Goal: Transaction & Acquisition: Subscribe to service/newsletter

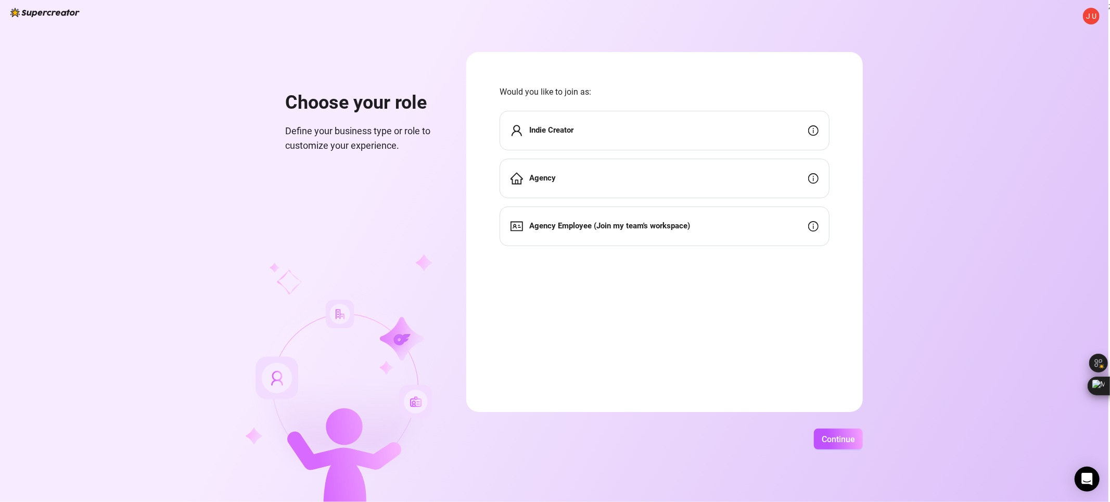
click at [734, 134] on div "Indie Creator" at bounding box center [665, 131] width 330 height 40
click at [607, 126] on div "Indie Creator" at bounding box center [665, 131] width 330 height 40
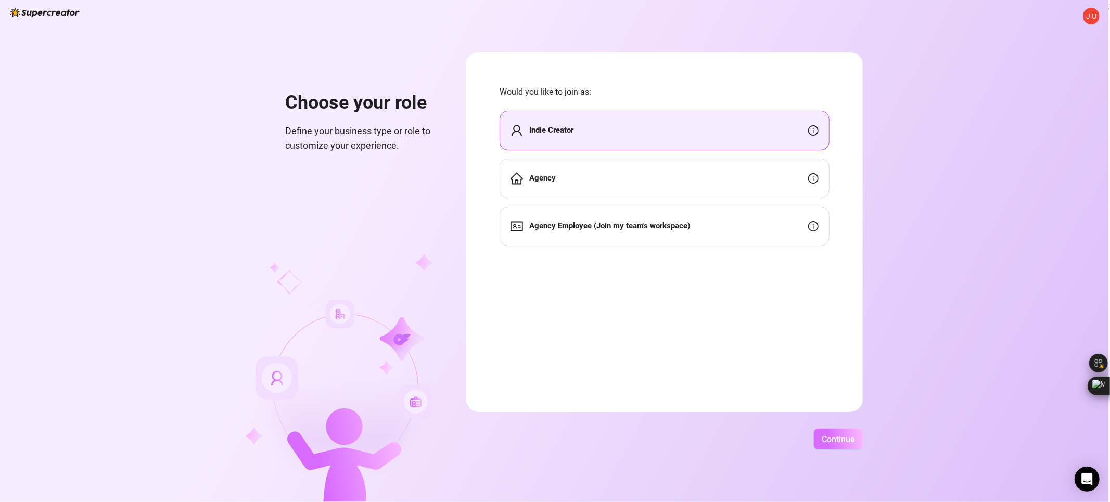
click at [840, 432] on button "Continue" at bounding box center [838, 439] width 49 height 21
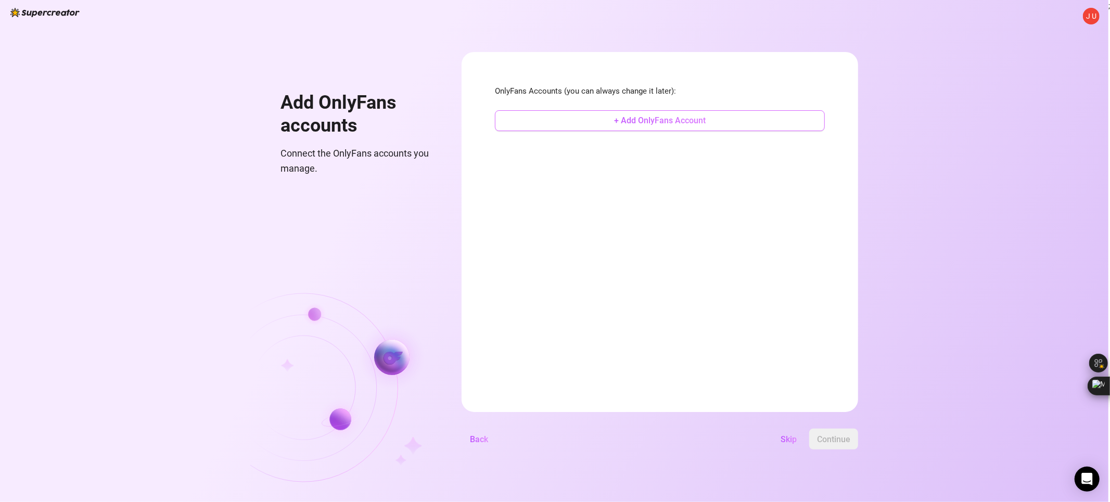
click at [691, 129] on button "+ Add OnlyFans Account" at bounding box center [660, 120] width 330 height 21
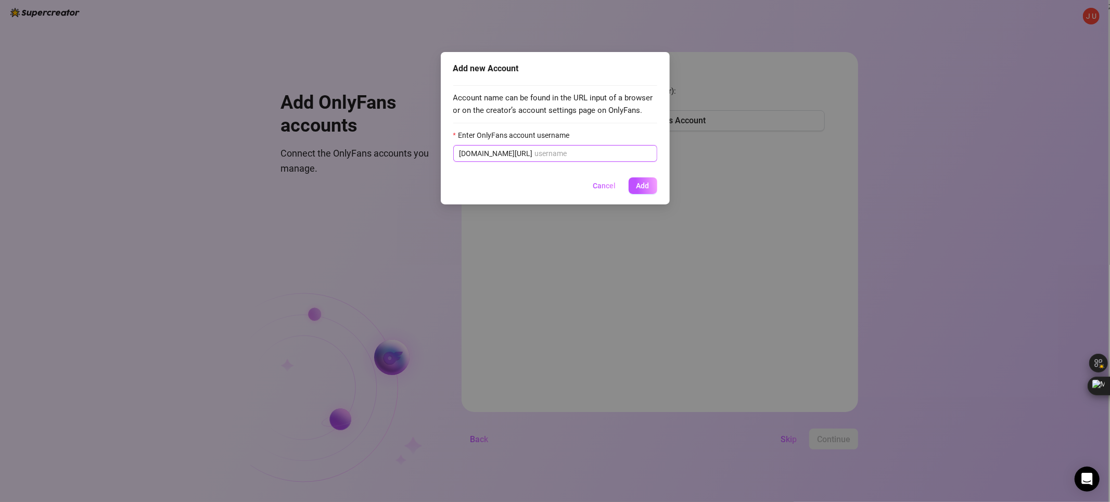
click at [551, 151] on input "Enter OnlyFans account username" at bounding box center [593, 153] width 116 height 11
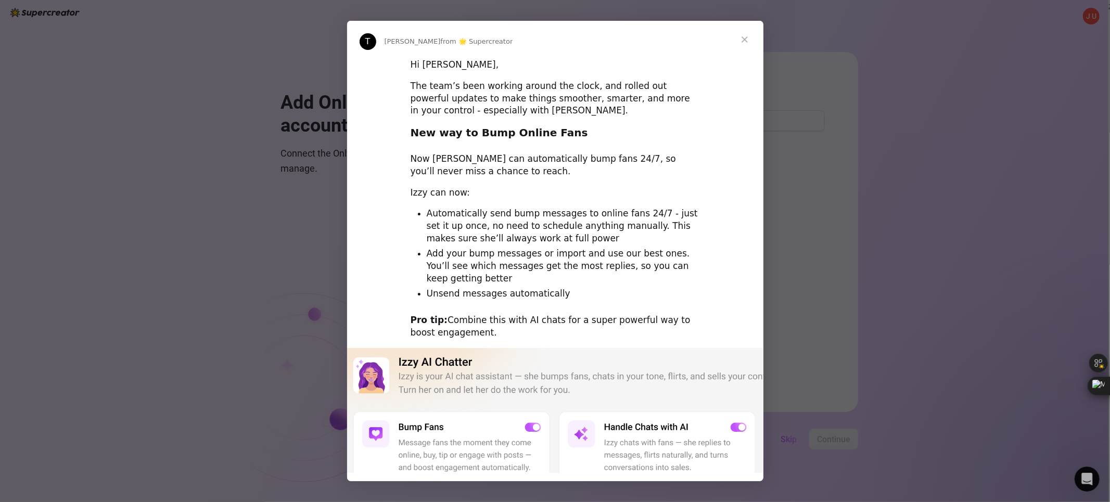
click at [742, 42] on span "Close" at bounding box center [744, 39] width 37 height 37
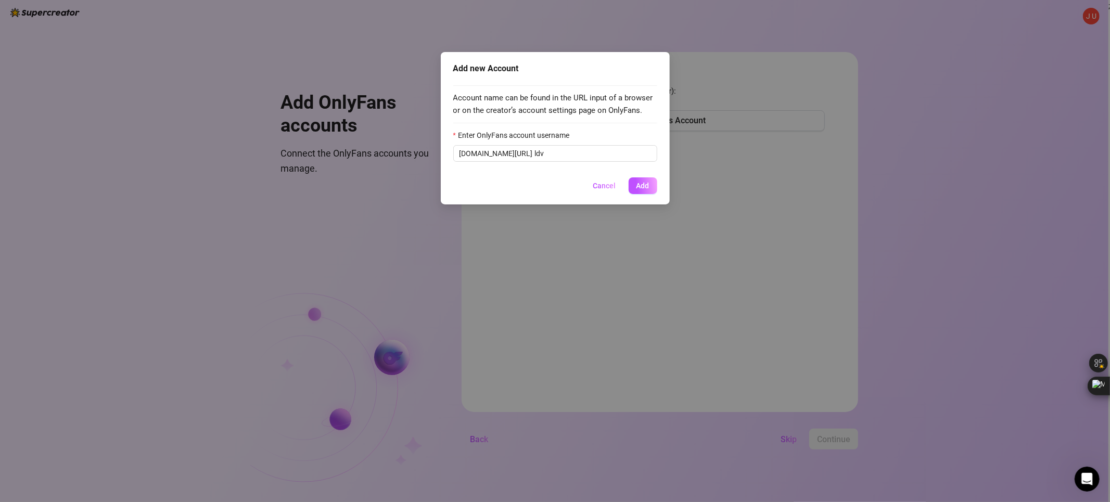
click at [601, 141] on div "Enter OnlyFans account username" at bounding box center [555, 138] width 204 height 16
click at [600, 155] on input "ldv" at bounding box center [593, 153] width 116 height 11
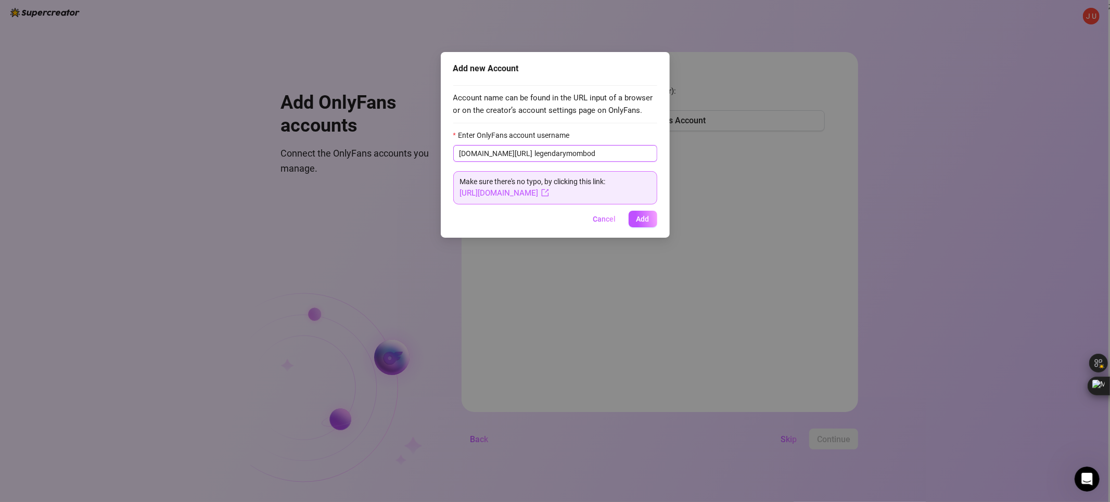
type input "legendarymombod"
click at [544, 160] on span "onlyfans.com/ legendarymombod" at bounding box center [555, 153] width 204 height 17
click at [544, 154] on input "legendarymombod" at bounding box center [593, 153] width 116 height 11
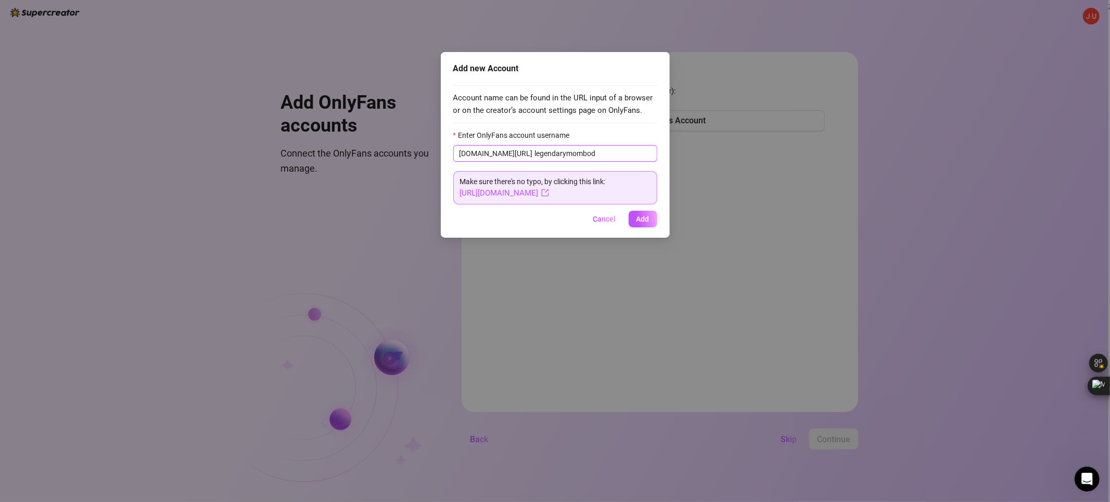
click at [544, 154] on input "legendarymombod" at bounding box center [593, 153] width 116 height 11
click at [648, 219] on span "Add" at bounding box center [642, 219] width 13 height 8
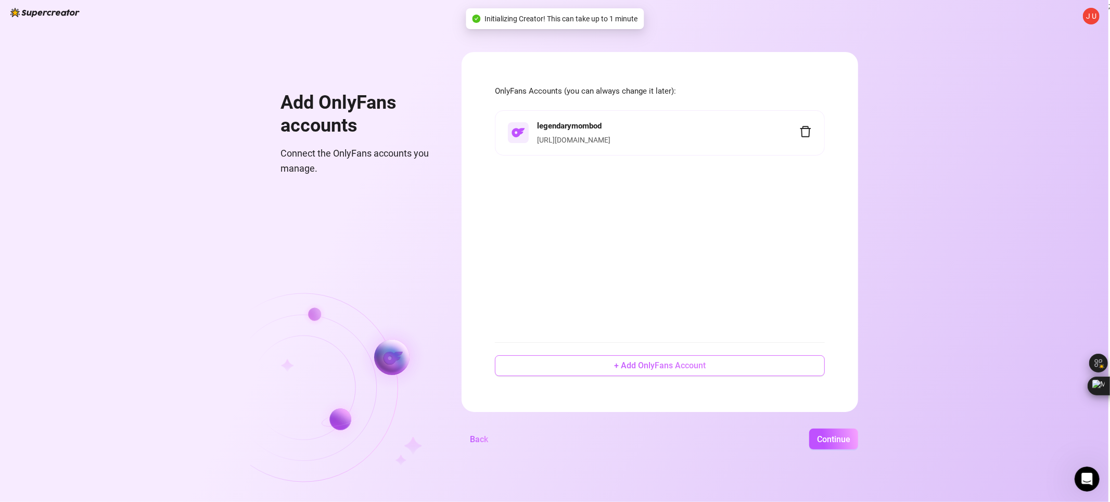
click at [647, 363] on span "+ Add OnlyFans Account" at bounding box center [660, 366] width 92 height 10
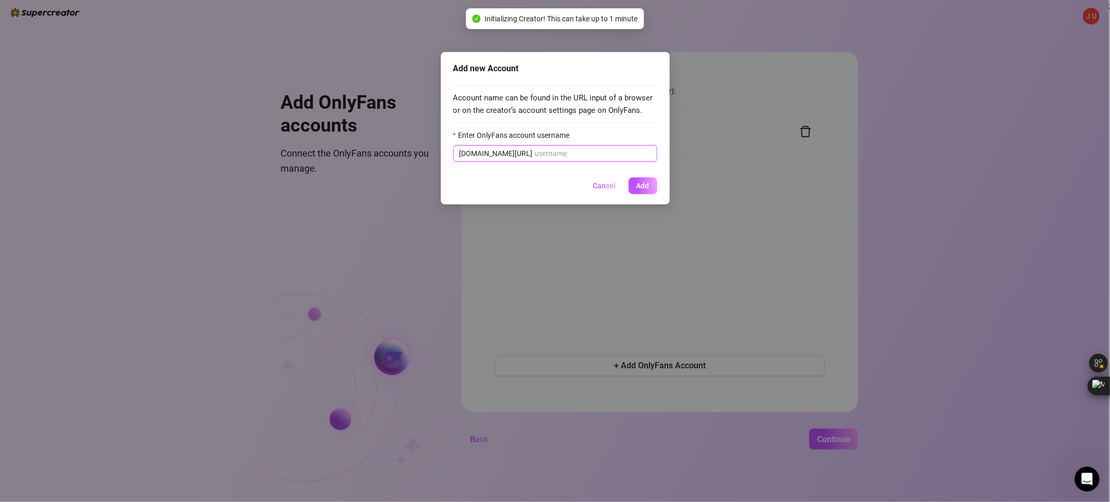
paste input "legendarymombod"
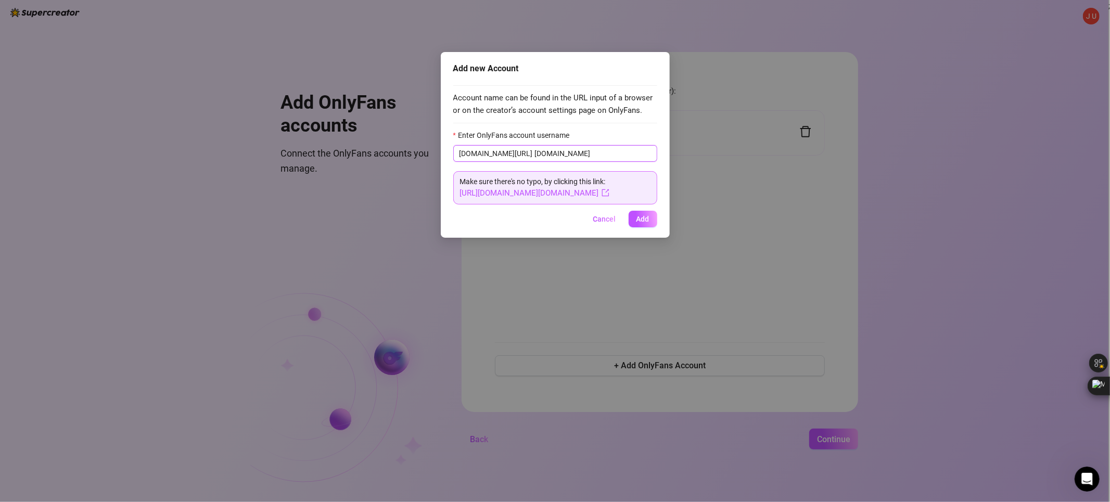
type input "legendarymombod.free"
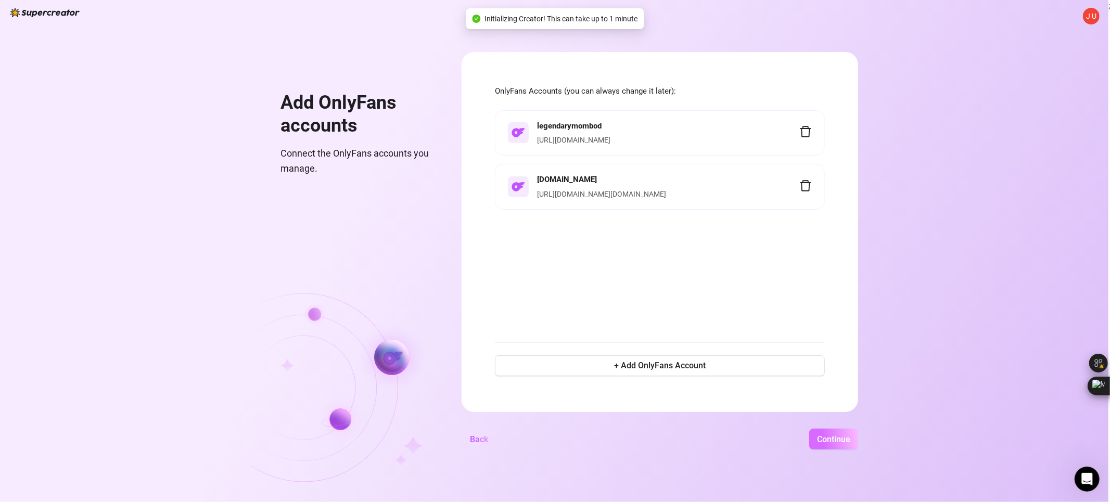
click at [827, 443] on span "Continue" at bounding box center [833, 440] width 33 height 10
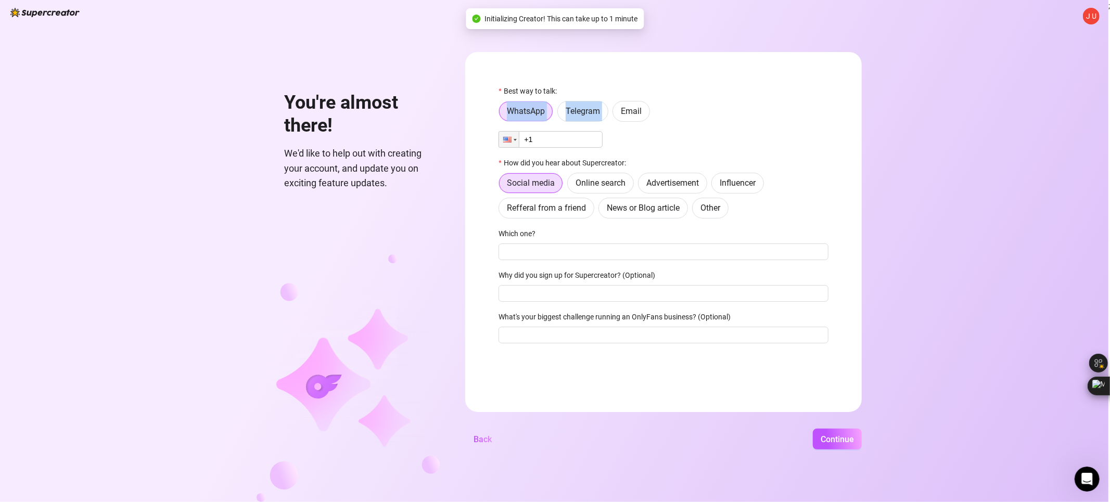
click at [644, 100] on div "Best way to talk: WhatsApp Telegram Email" at bounding box center [664, 103] width 330 height 36
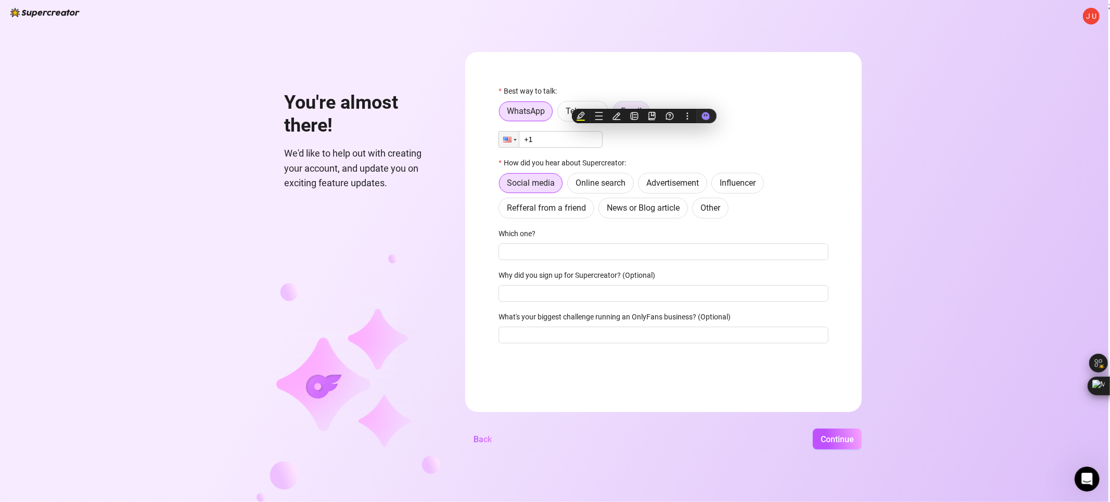
click at [641, 105] on label "Email" at bounding box center [631, 111] width 37 height 21
click at [616, 114] on input "Email" at bounding box center [616, 114] width 0 height 0
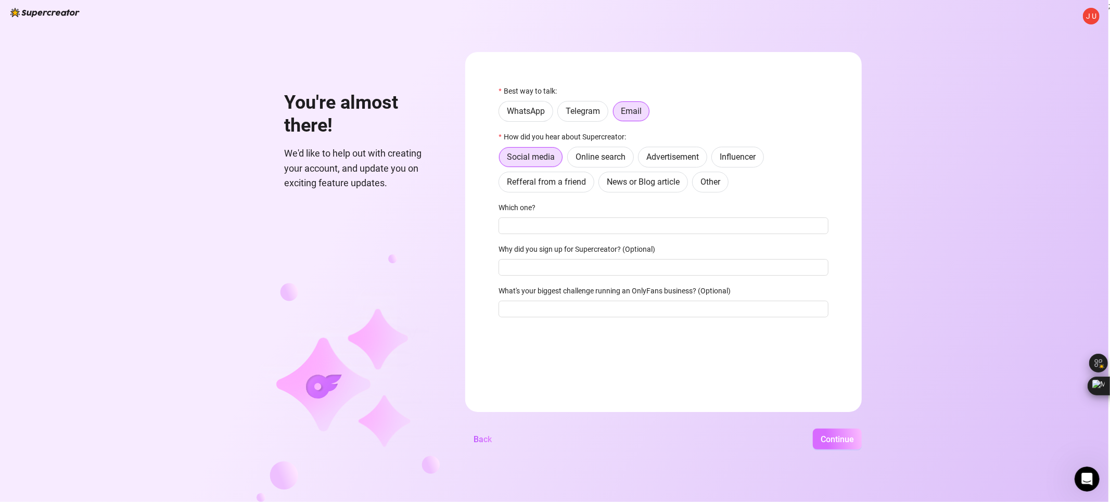
click at [838, 431] on button "Continue" at bounding box center [837, 439] width 49 height 21
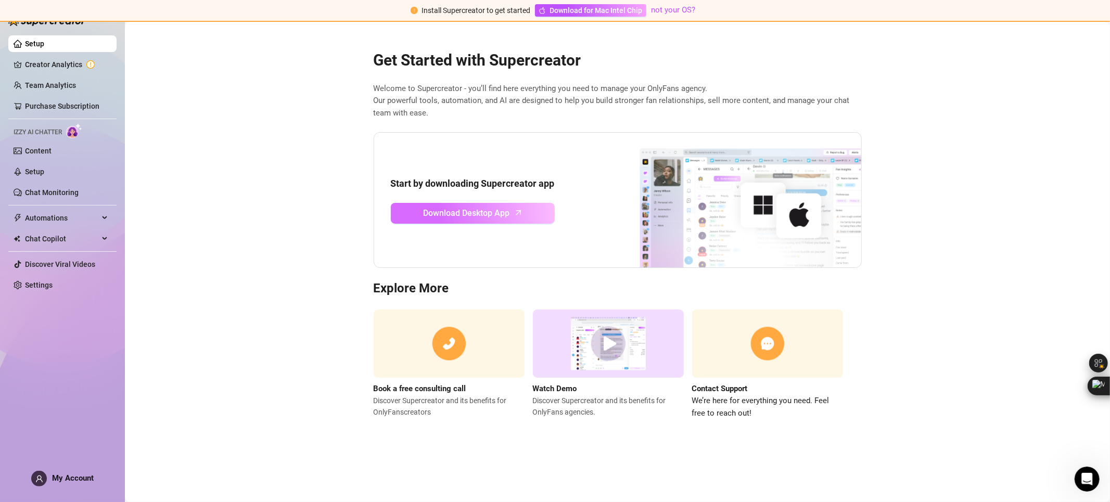
click at [526, 220] on link "Download Desktop App" at bounding box center [473, 213] width 164 height 21
click at [55, 67] on link "Creator Analytics" at bounding box center [66, 64] width 83 height 17
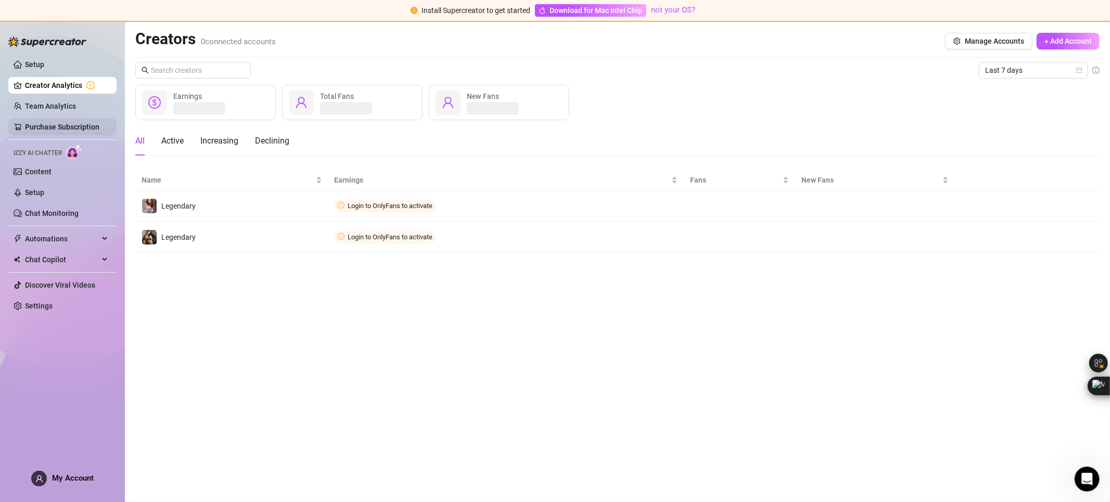
click at [55, 125] on link "Purchase Subscription" at bounding box center [62, 127] width 74 height 8
